Goal: Task Accomplishment & Management: Complete application form

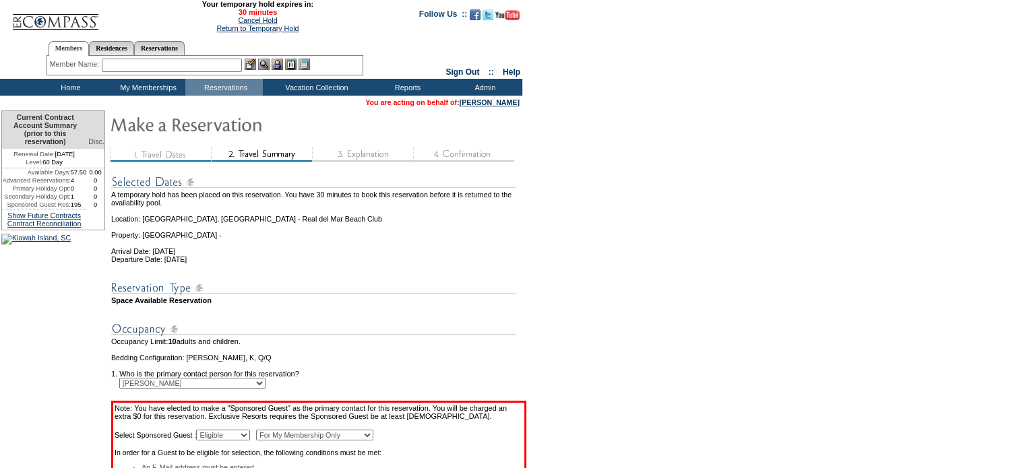
scroll to position [503, 0]
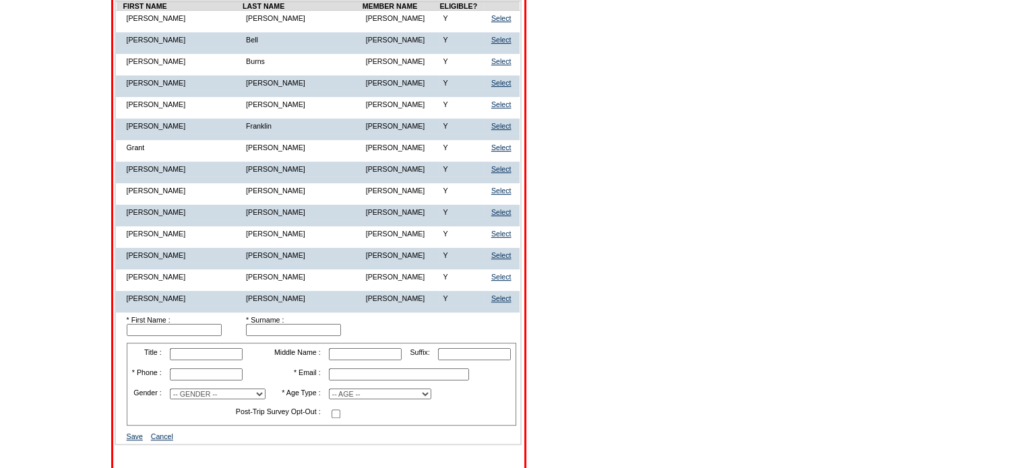
click at [206, 336] on input "text" at bounding box center [174, 330] width 95 height 12
type input "[PERSON_NAME]"
click at [339, 381] on input "text" at bounding box center [399, 375] width 140 height 12
type input "[EMAIL_ADDRESS][DOMAIN_NAME]"
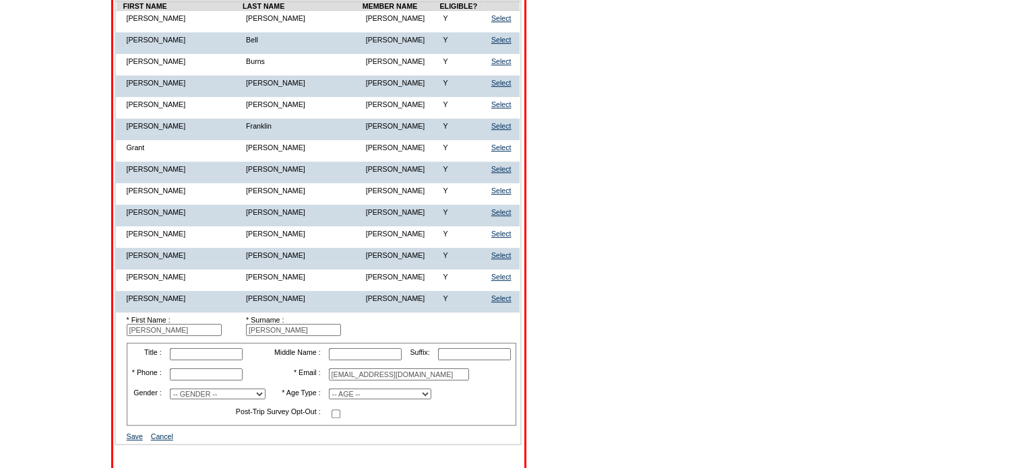
click at [354, 400] on select "-- AGE -- Adult (23 years and older) Young Adult (18 - 22 years) Child (2 - 17 …" at bounding box center [380, 394] width 102 height 11
select select "A"
click at [330, 400] on select "-- AGE -- Adult (23 years and older) Young Adult (18 - 22 years) Child (2 - 17 …" at bounding box center [380, 394] width 102 height 11
click at [208, 381] on input "text" at bounding box center [206, 375] width 73 height 12
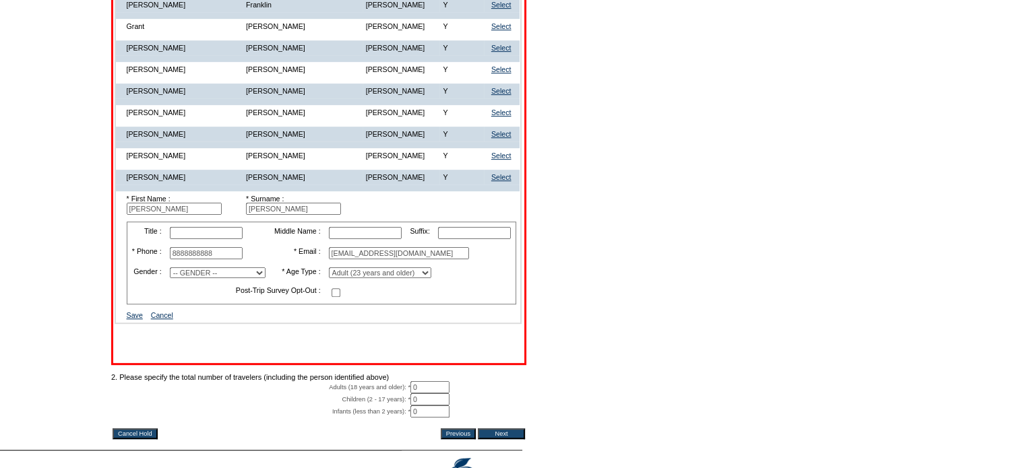
scroll to position [608, 0]
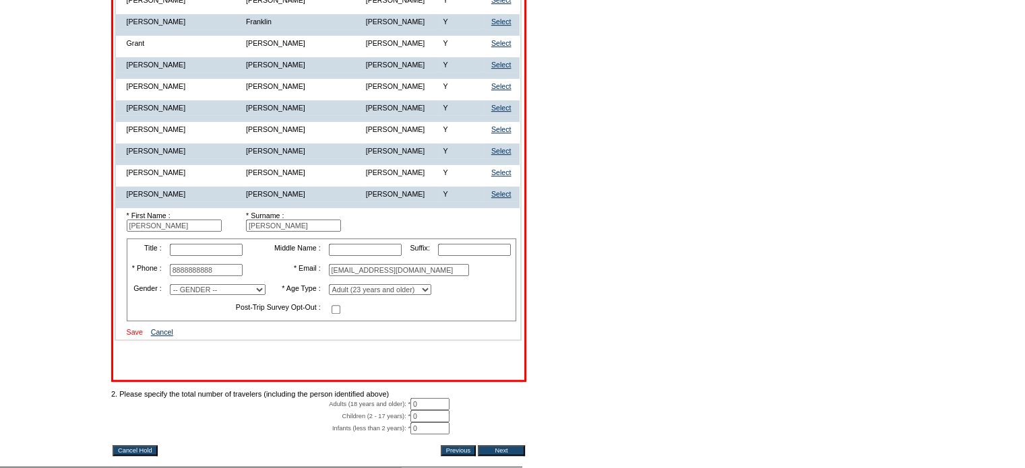
type input "8888888888"
click at [142, 336] on link "Save" at bounding box center [135, 332] width 16 height 8
